Goal: Find specific page/section

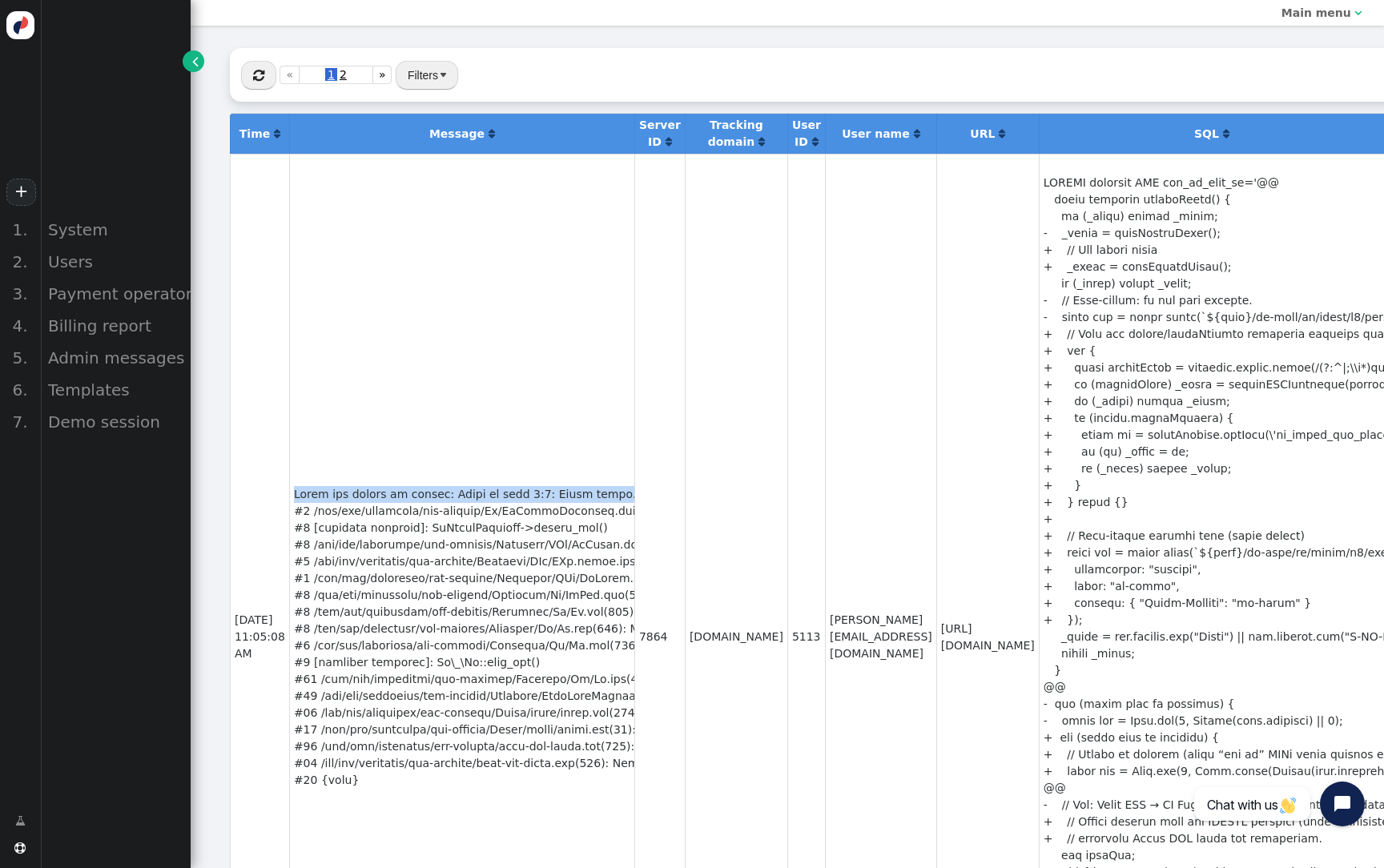
scroll to position [0, 104]
click at [264, 84] on button "" at bounding box center [259, 74] width 35 height 28
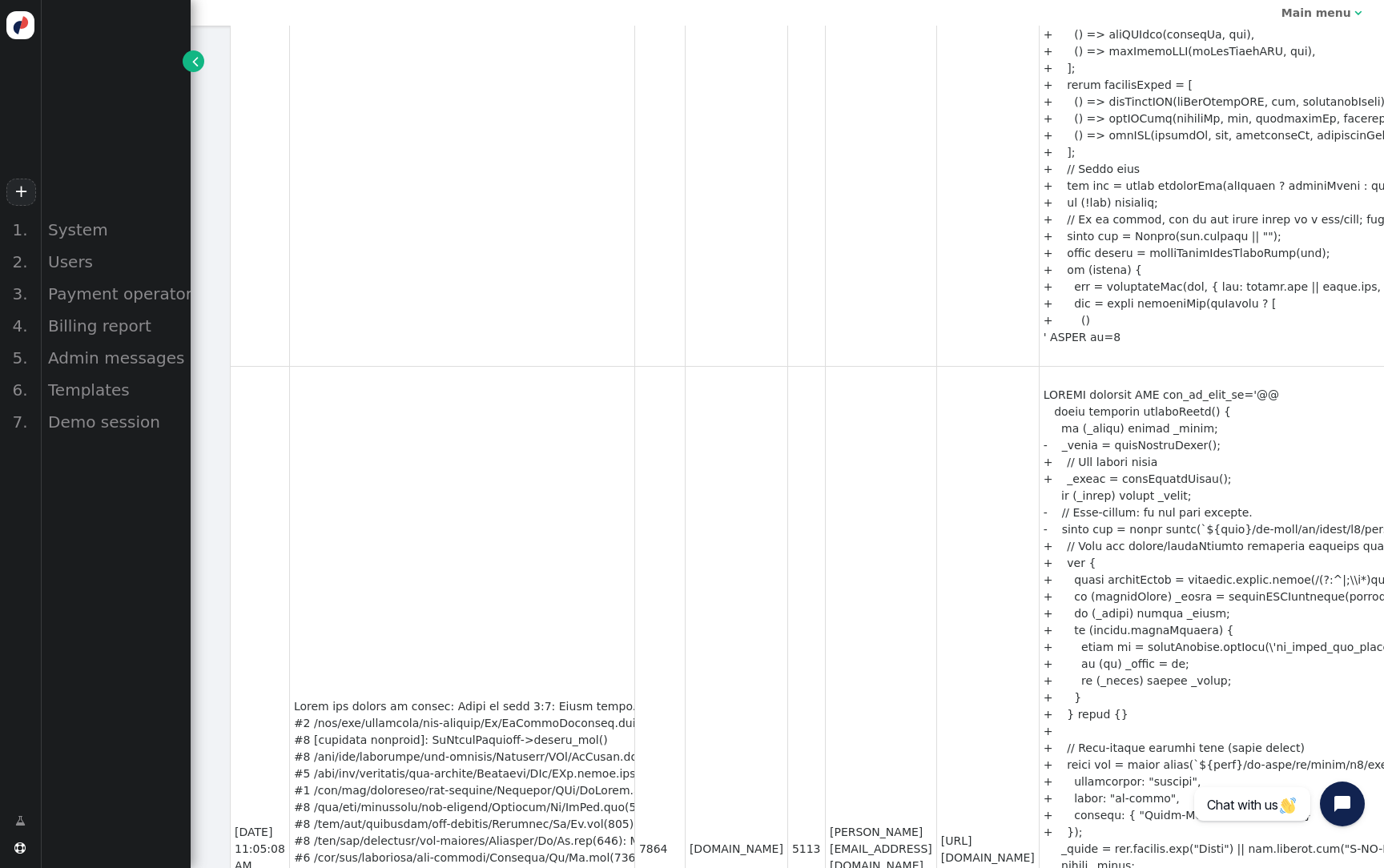
scroll to position [1575, 0]
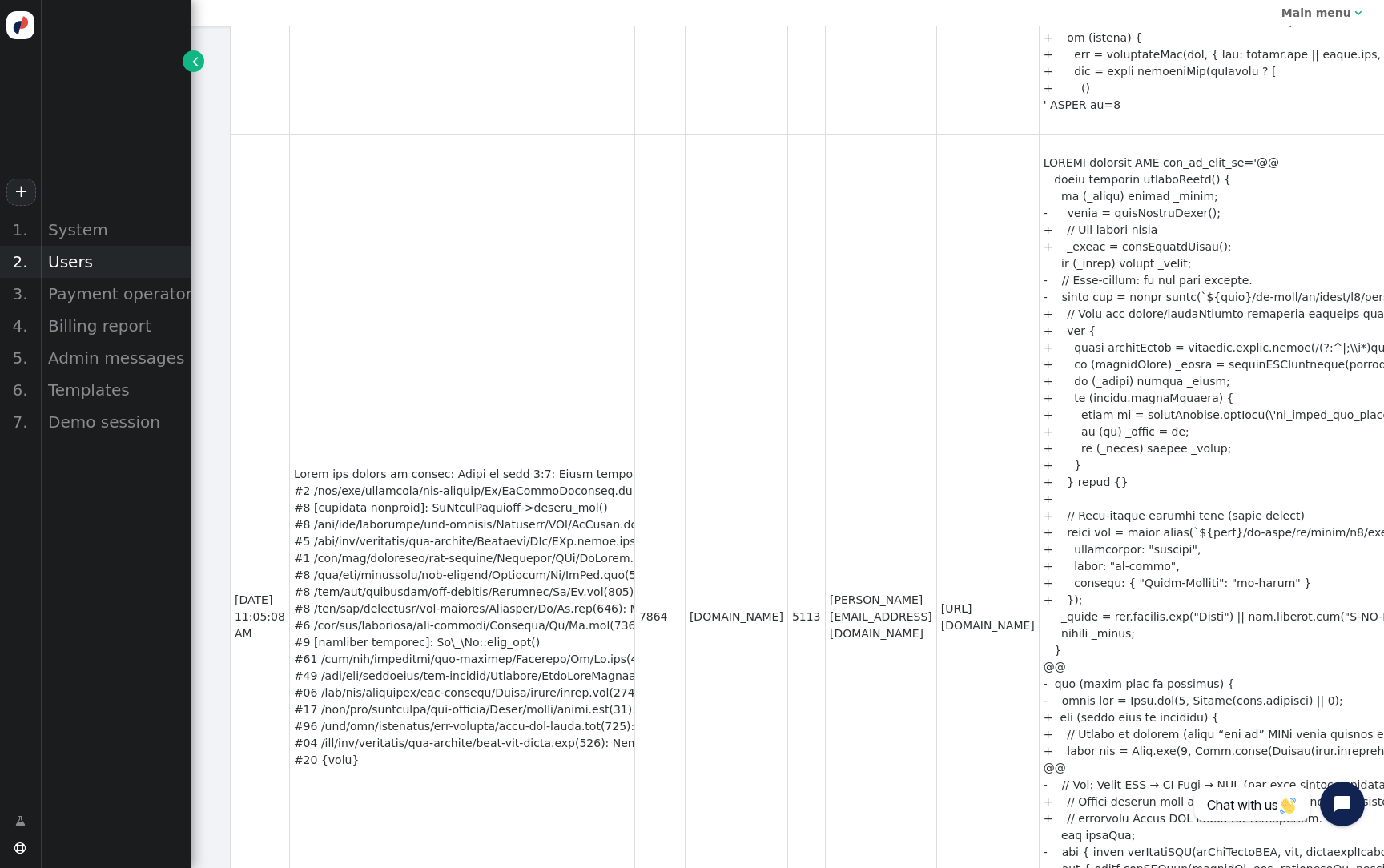
click at [89, 270] on div "Users" at bounding box center [115, 261] width 151 height 32
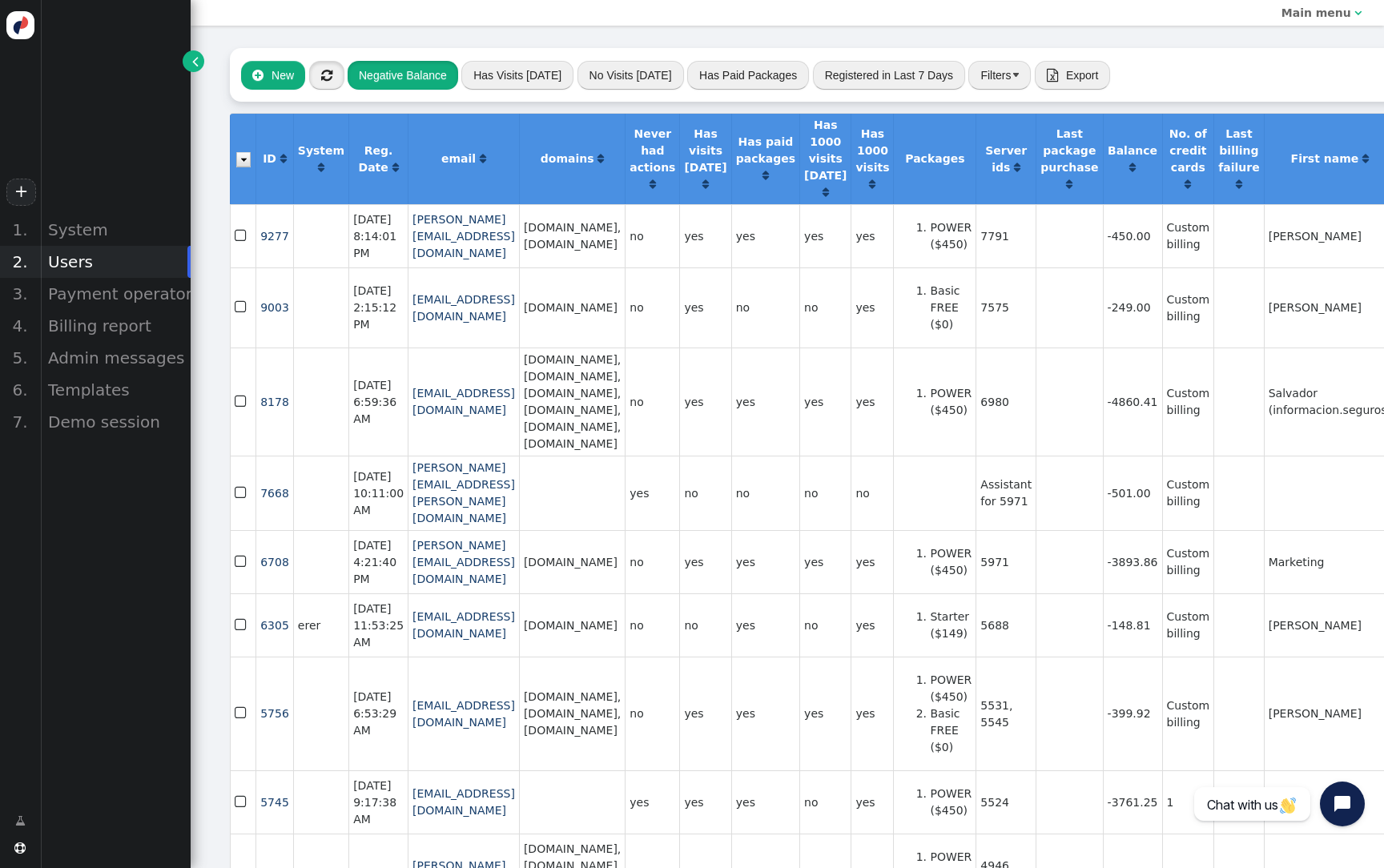
click at [338, 79] on button "" at bounding box center [326, 74] width 35 height 28
click at [427, 80] on button "Negative Balance" at bounding box center [403, 74] width 110 height 28
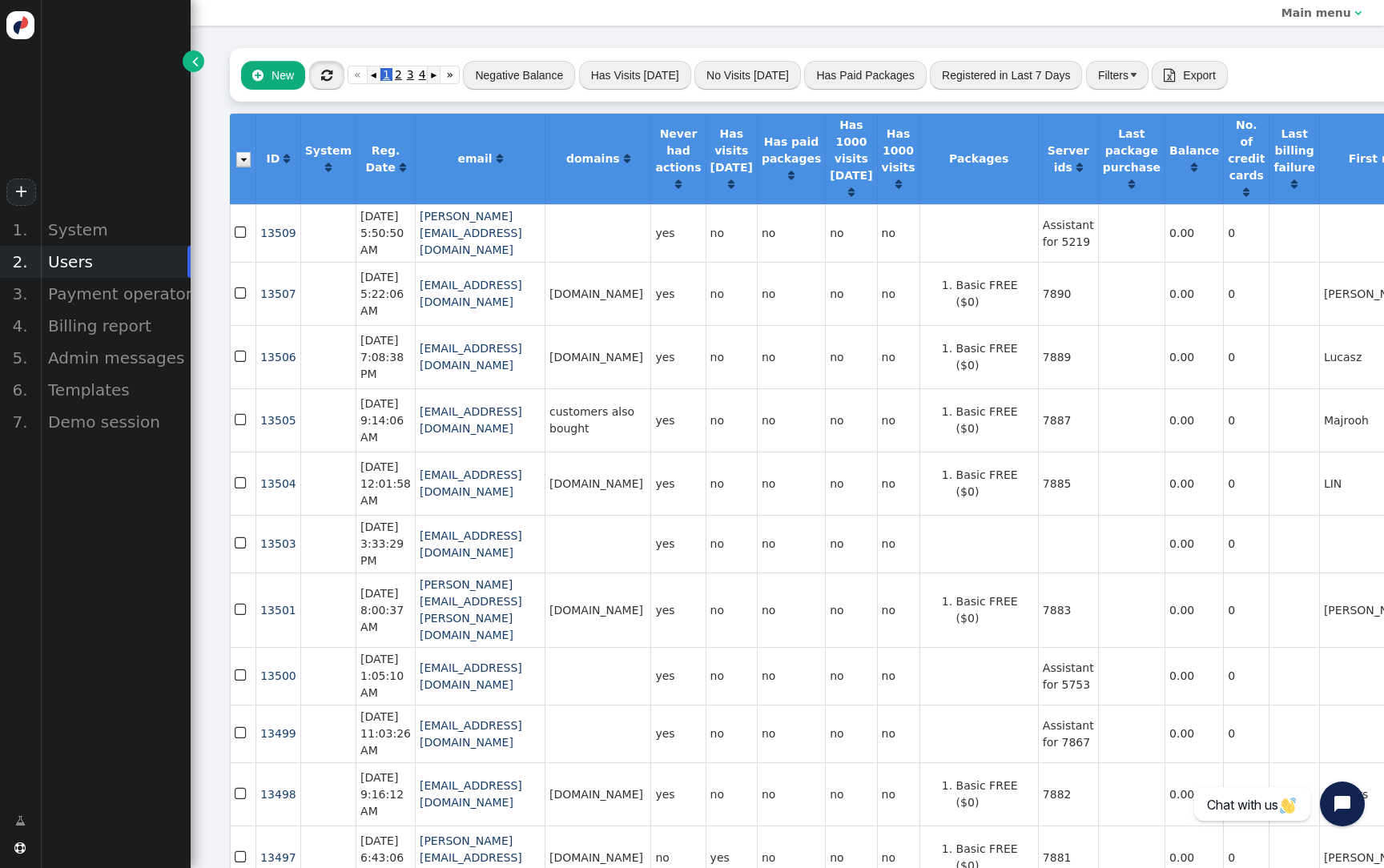
click at [321, 80] on span "" at bounding box center [325, 74] width 11 height 13
click at [325, 78] on span "" at bounding box center [325, 74] width 11 height 13
click at [325, 78] on icon "button" at bounding box center [326, 75] width 30 height 24
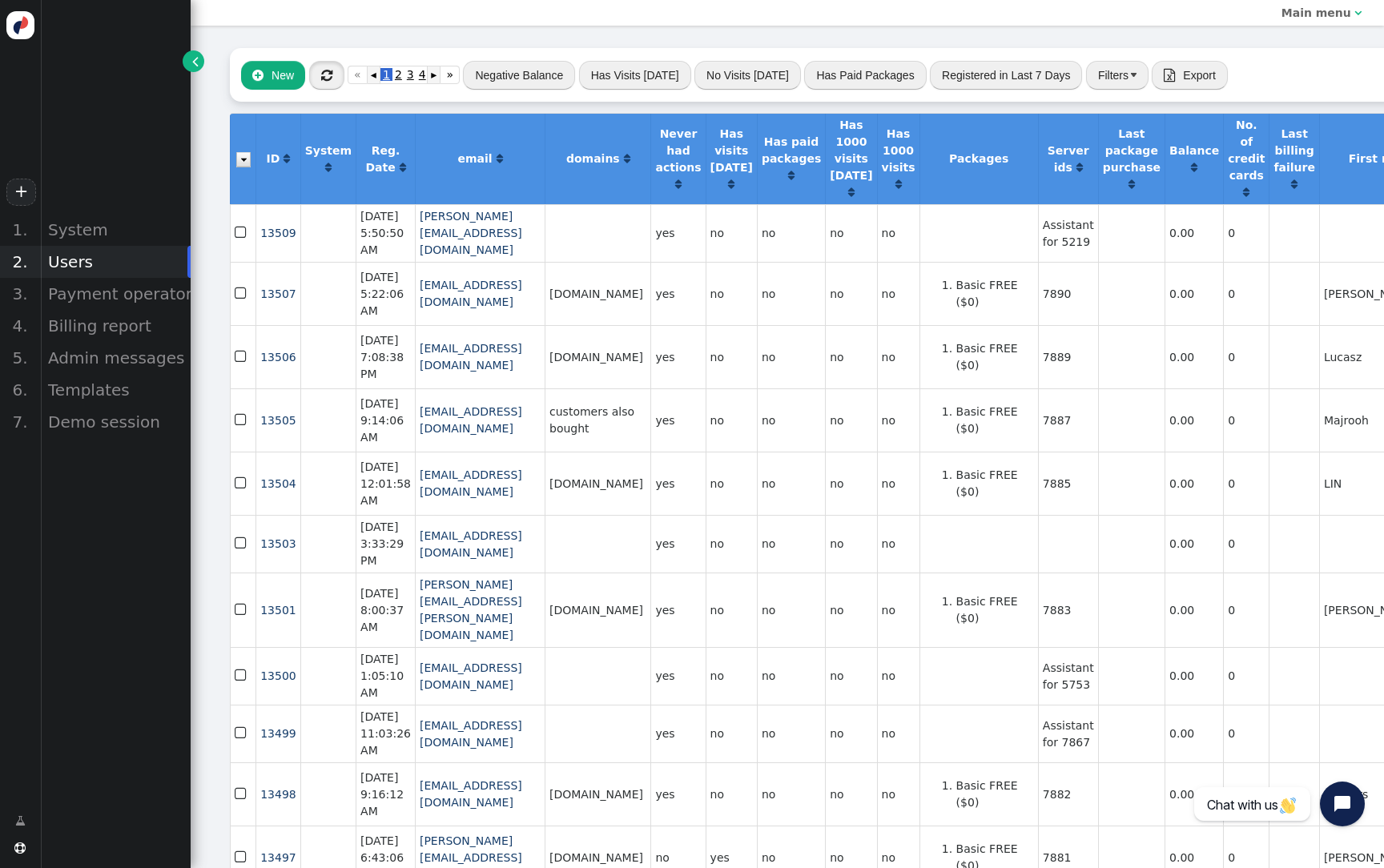
click at [325, 77] on span "" at bounding box center [325, 74] width 11 height 13
click at [325, 77] on icon "button" at bounding box center [326, 75] width 30 height 24
click at [325, 77] on span "" at bounding box center [325, 74] width 11 height 13
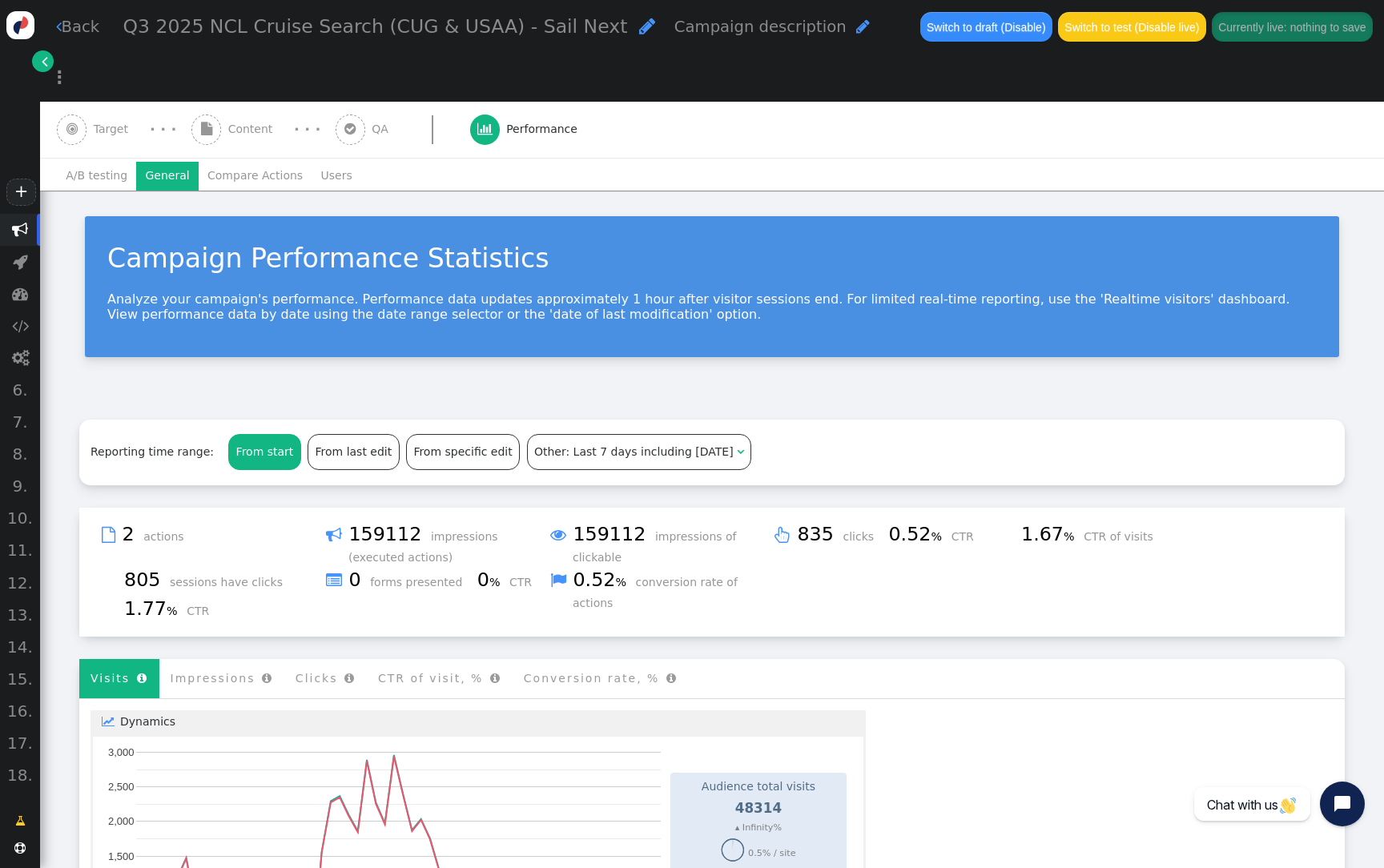
click at [20, 238] on span "" at bounding box center [20, 230] width 40 height 32
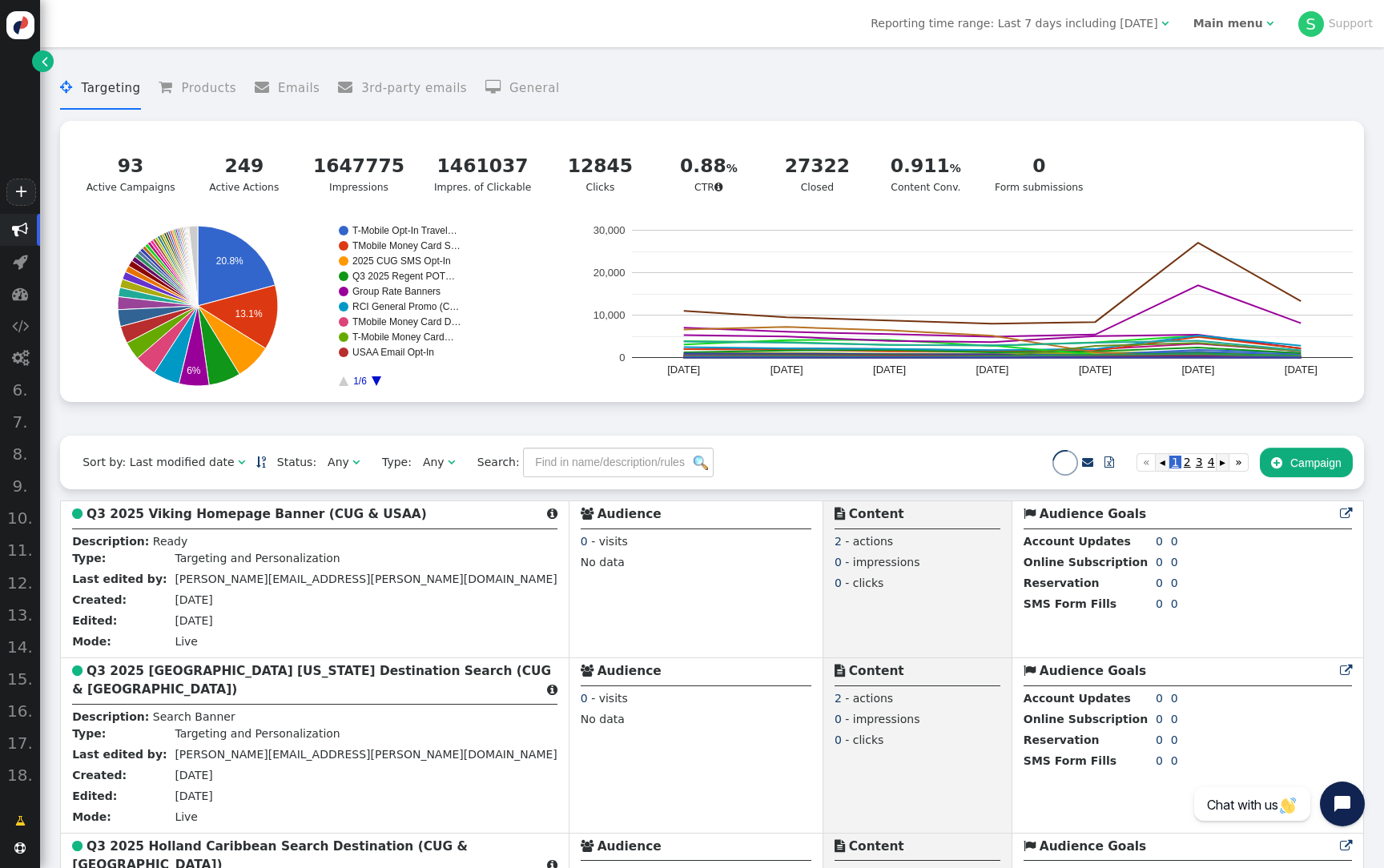
click at [1266, 29] on div "" at bounding box center [1269, 23] width 7 height 17
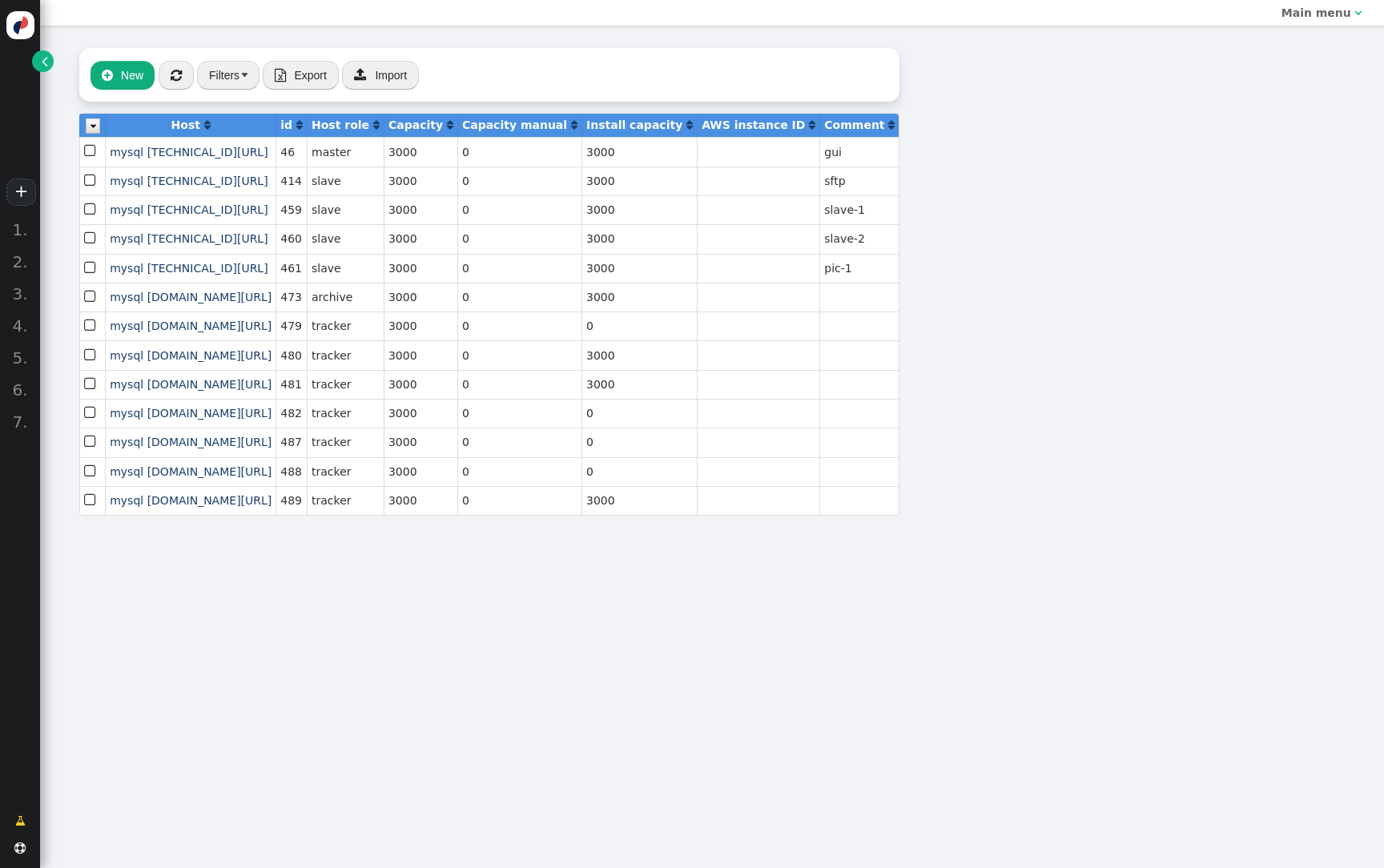
click at [43, 63] on span "" at bounding box center [45, 61] width 7 height 17
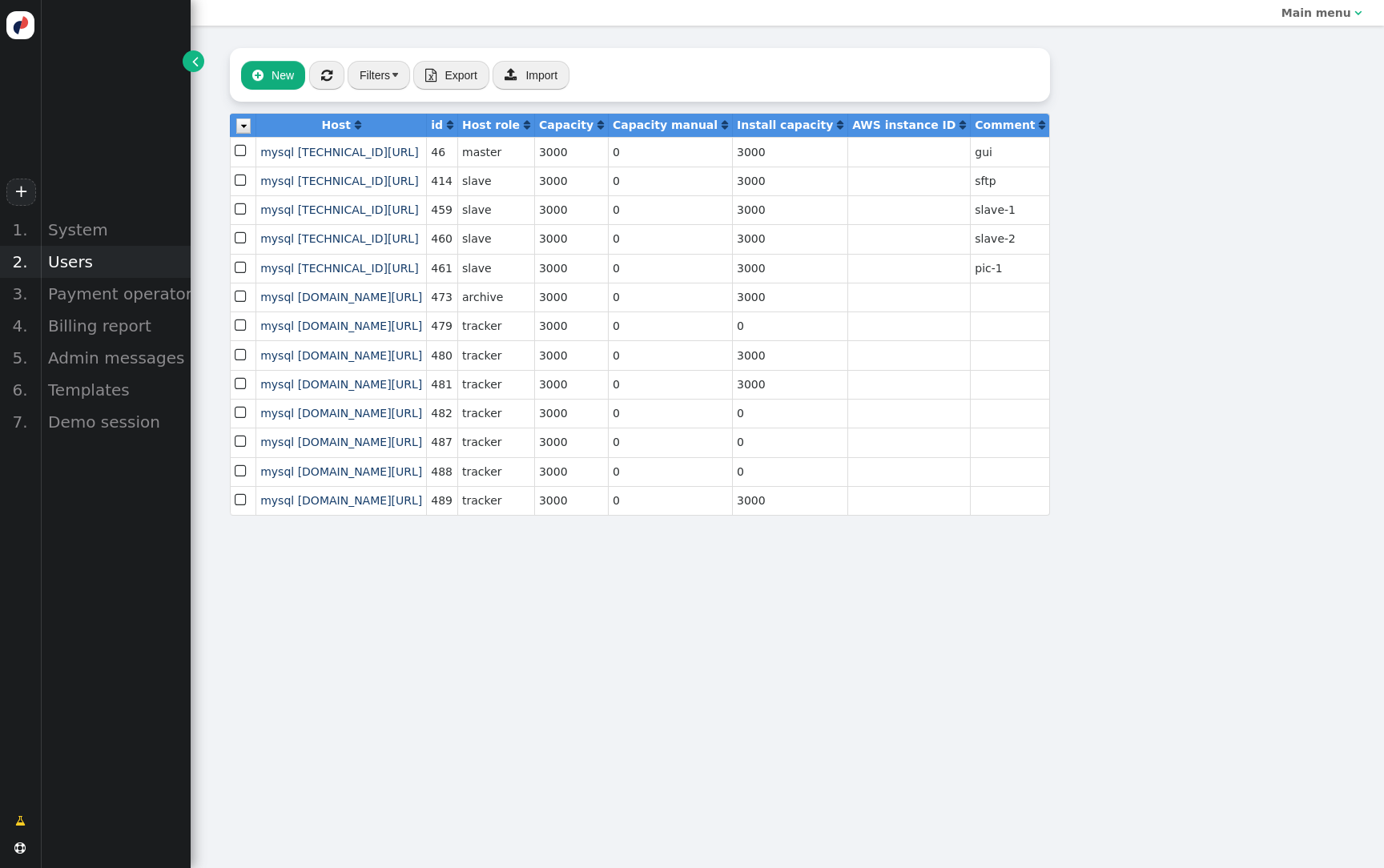
click at [82, 255] on div "Users" at bounding box center [115, 261] width 151 height 32
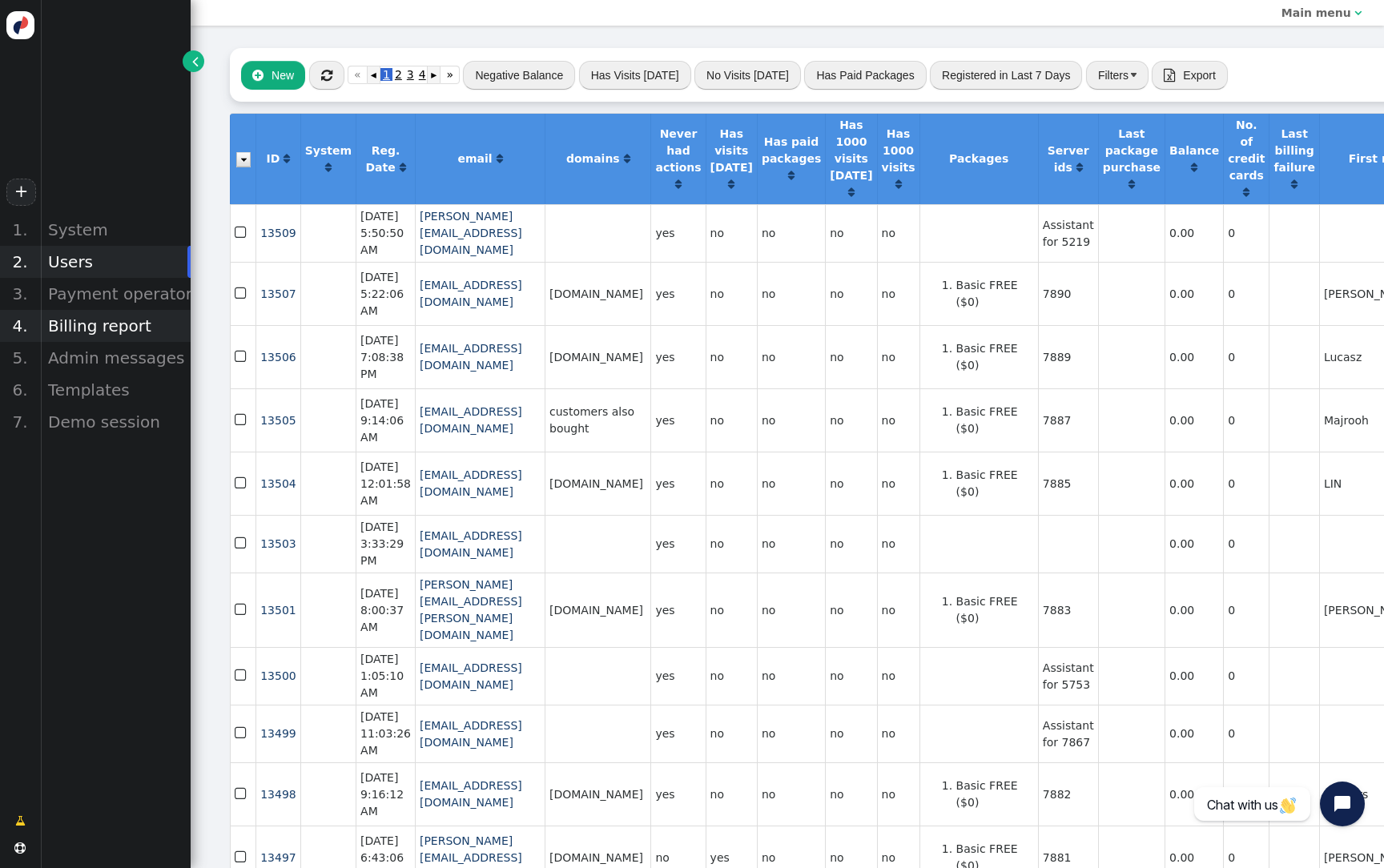
click at [110, 327] on div "Billing report" at bounding box center [115, 326] width 151 height 32
